Goal: Task Accomplishment & Management: Complete application form

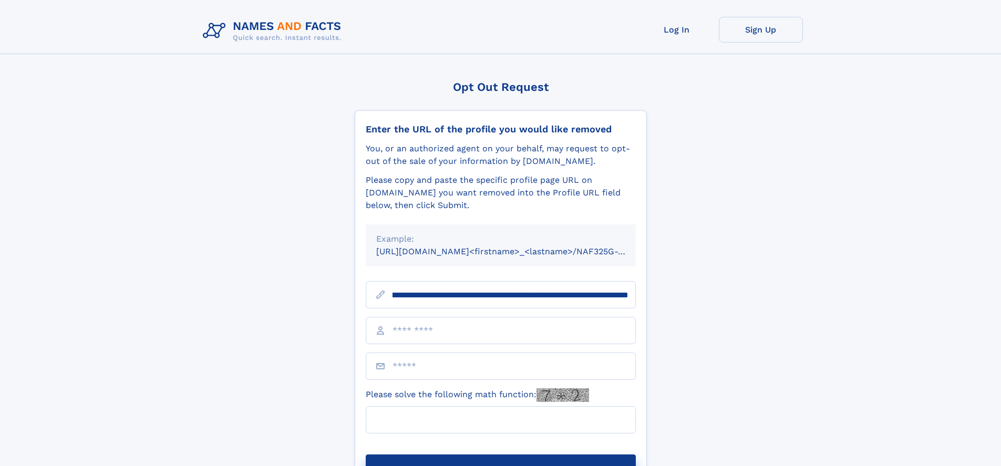
scroll to position [0, 111]
type input "**********"
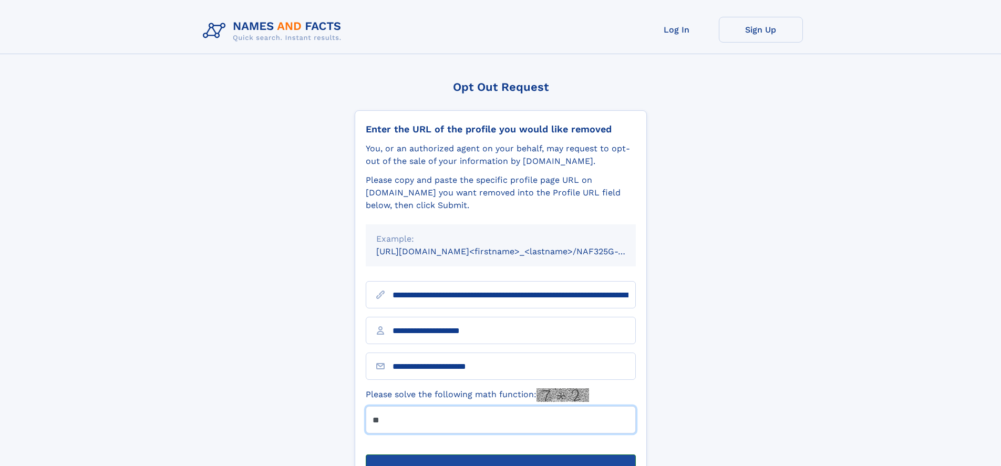
type input "**"
click at [500, 455] on button "Submit Opt Out Request" at bounding box center [501, 472] width 270 height 34
